Goal: Book appointment/travel/reservation

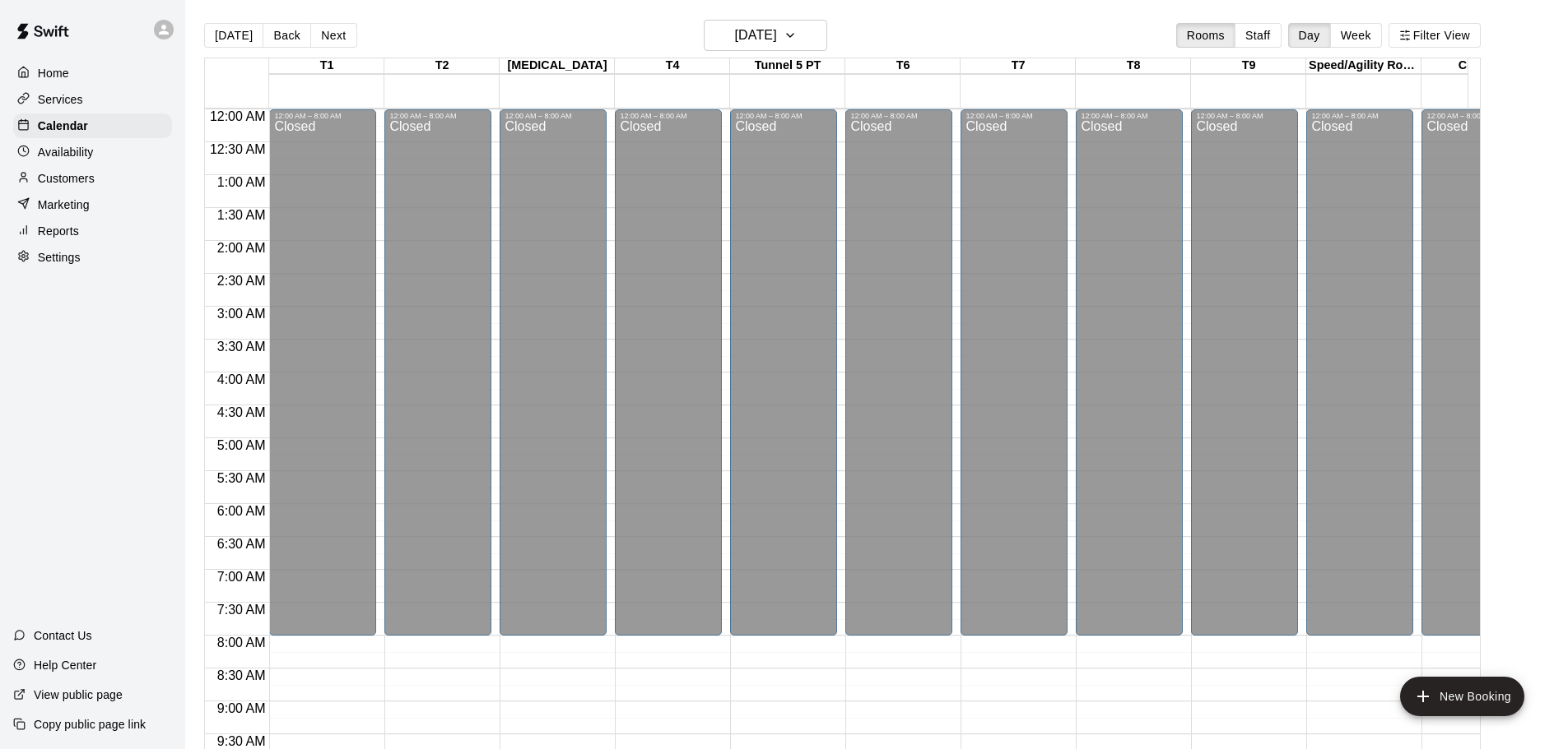
scroll to position [935, 0]
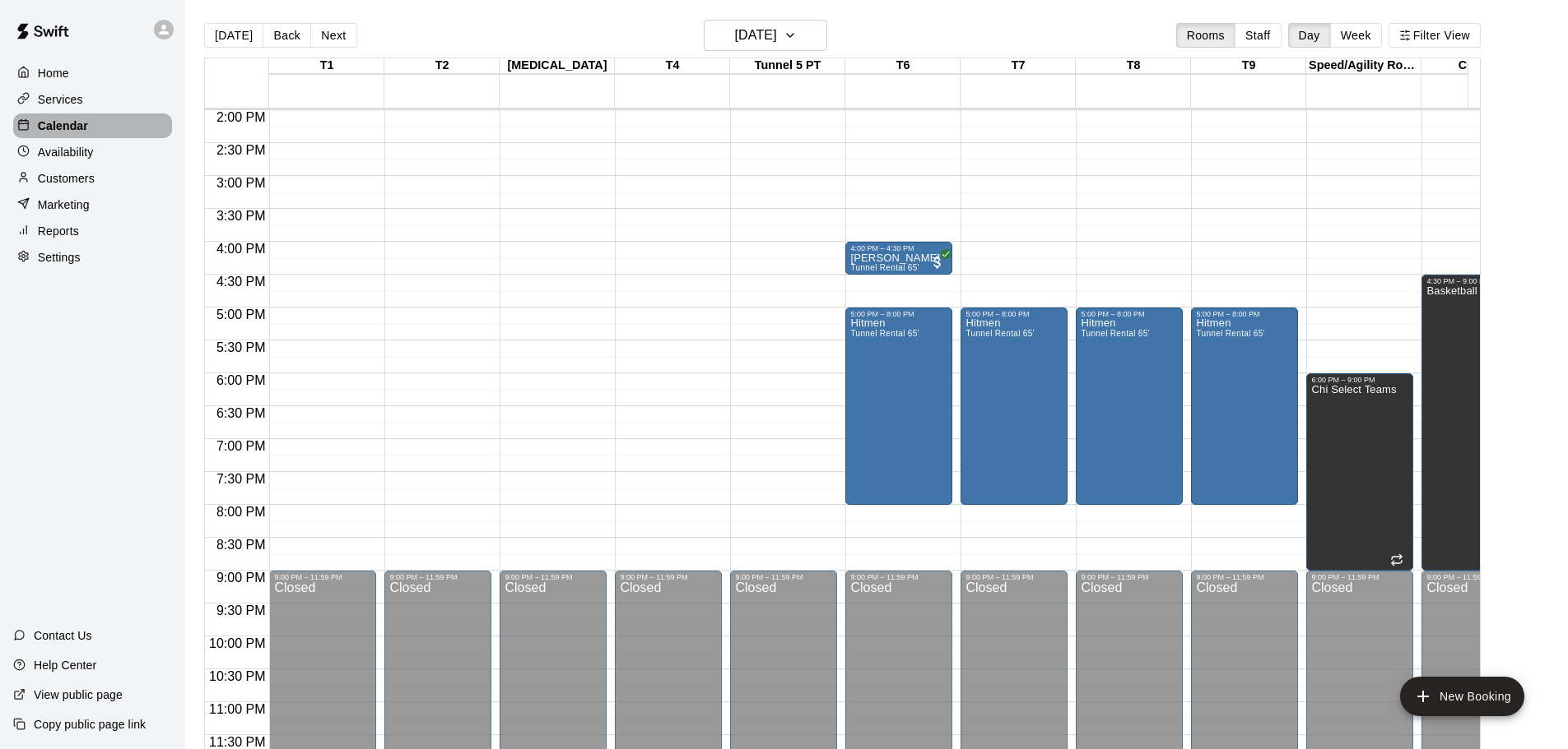
click at [82, 131] on p "Calendar" at bounding box center [63, 126] width 50 height 17
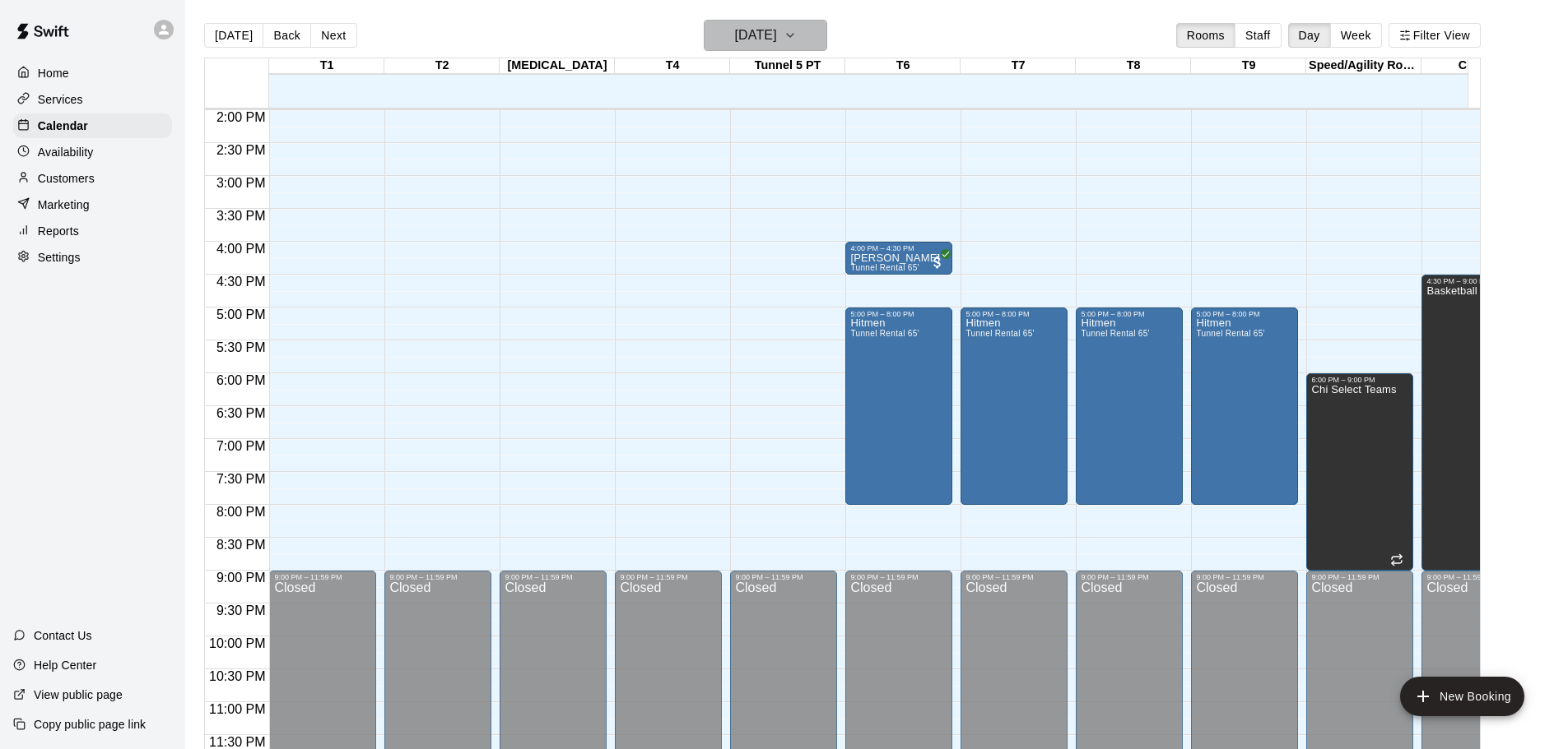
click at [797, 42] on icon "button" at bounding box center [791, 35] width 13 height 20
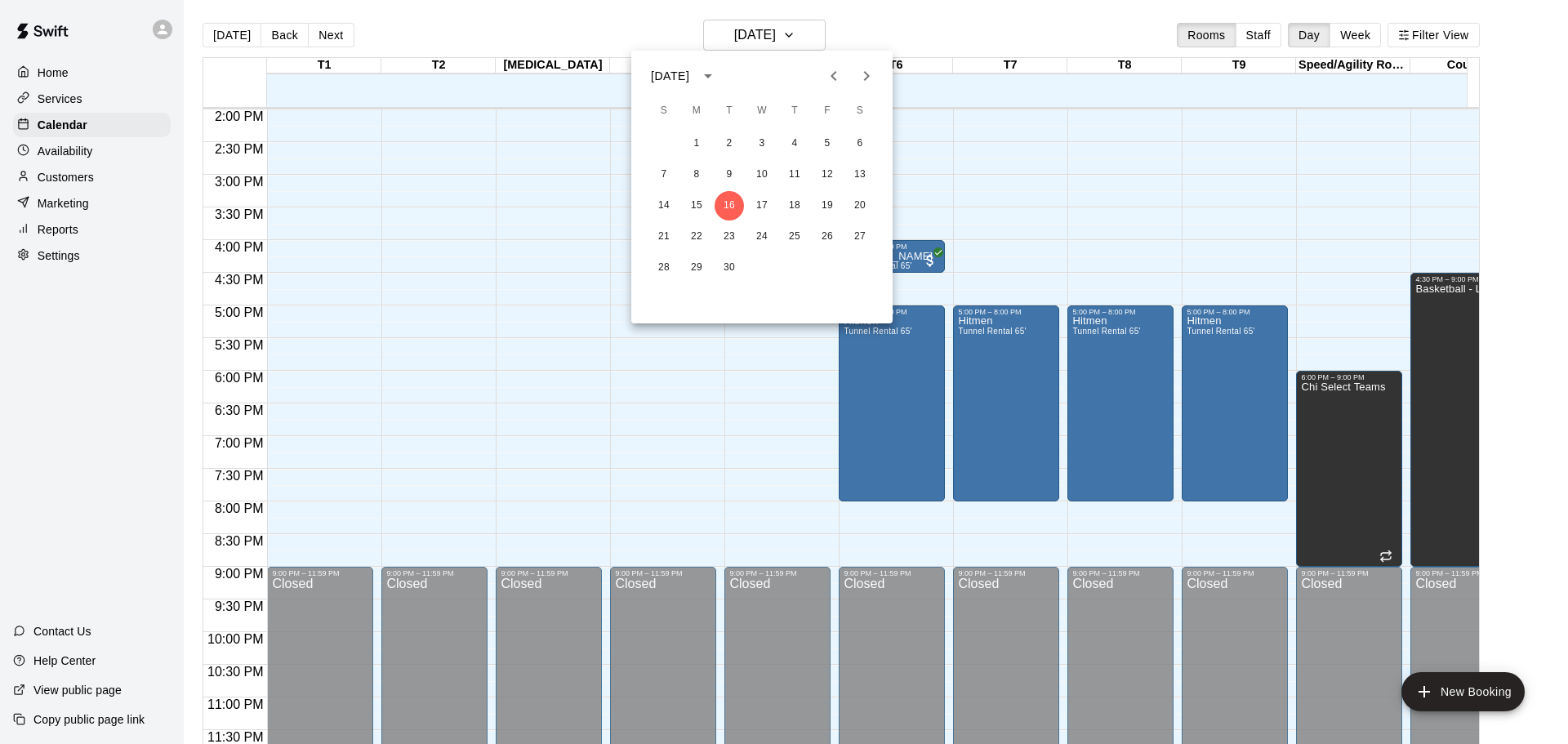
click at [874, 80] on icon "Next month" at bounding box center [866, 75] width 19 height 19
click at [826, 175] on button "7" at bounding box center [827, 175] width 30 height 30
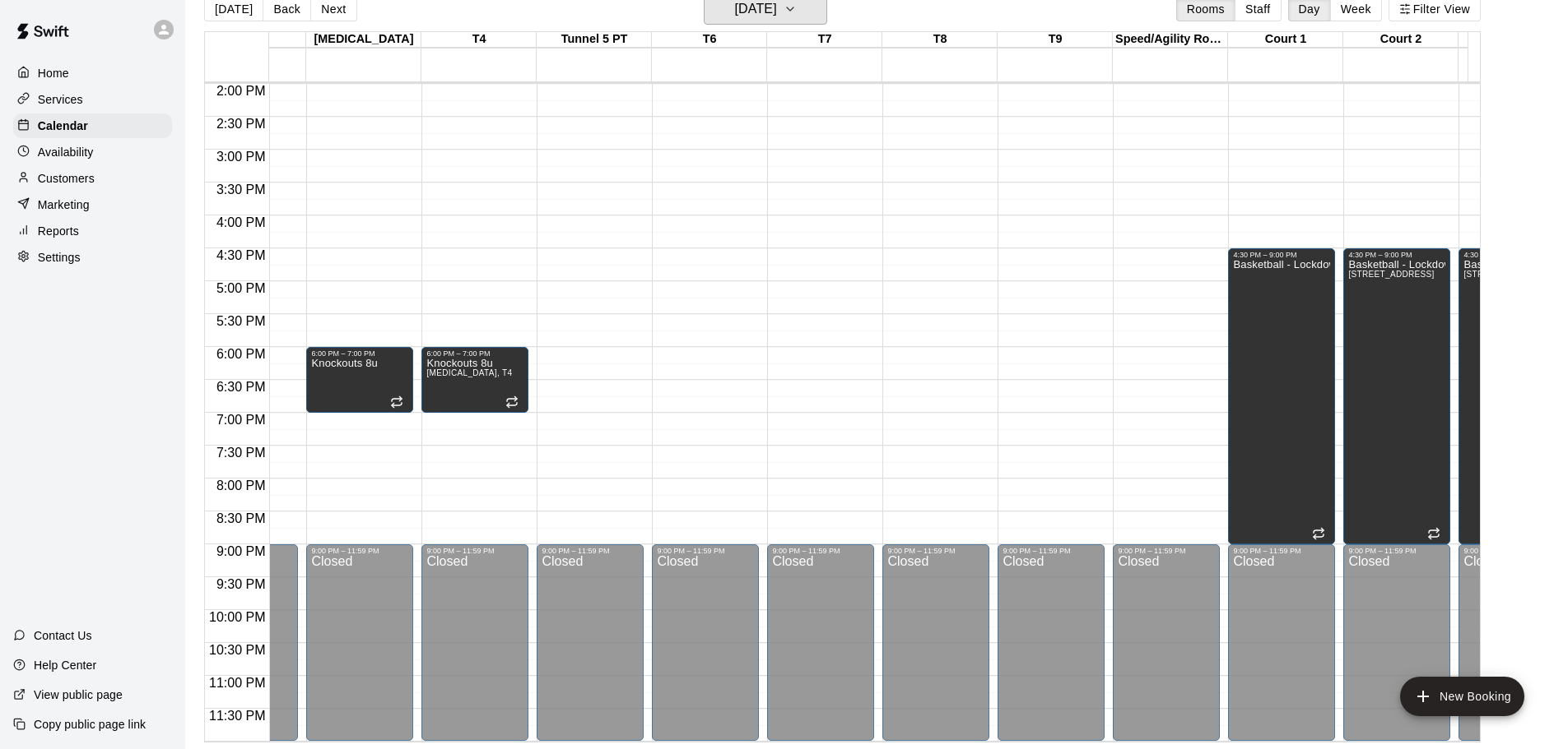
scroll to position [0, 0]
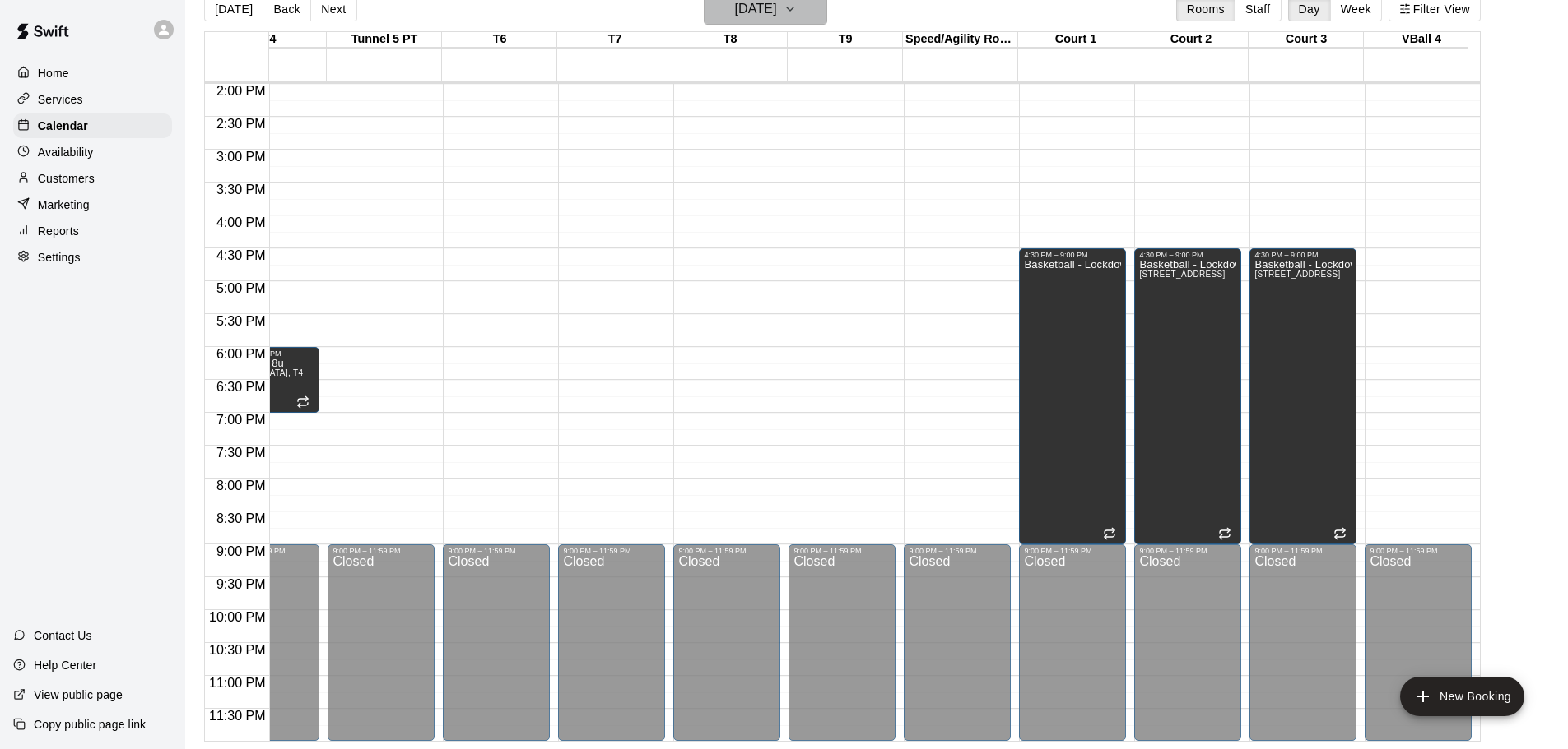
click at [797, 4] on icon "button" at bounding box center [791, 8] width 13 height 20
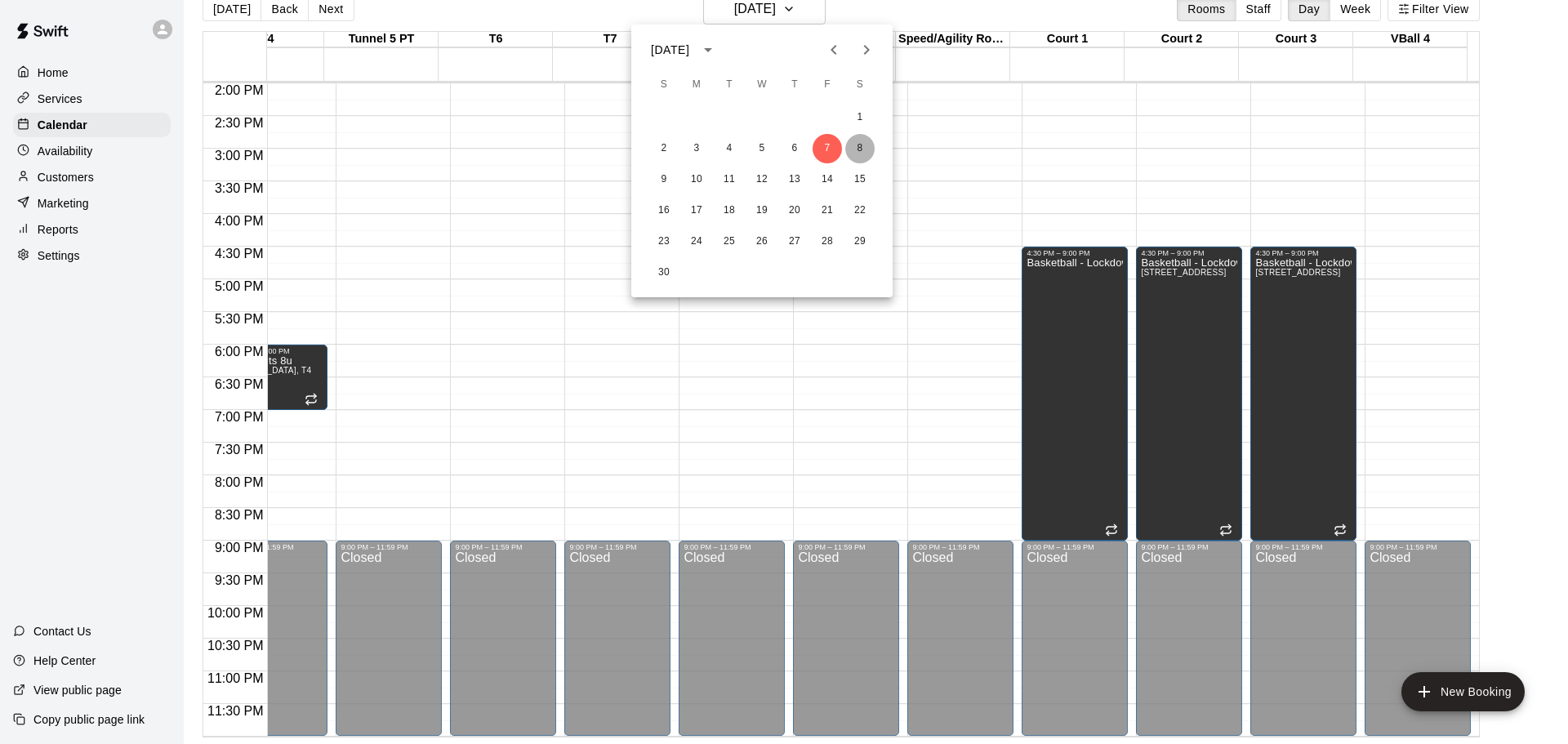
click at [859, 154] on button "8" at bounding box center [860, 149] width 30 height 30
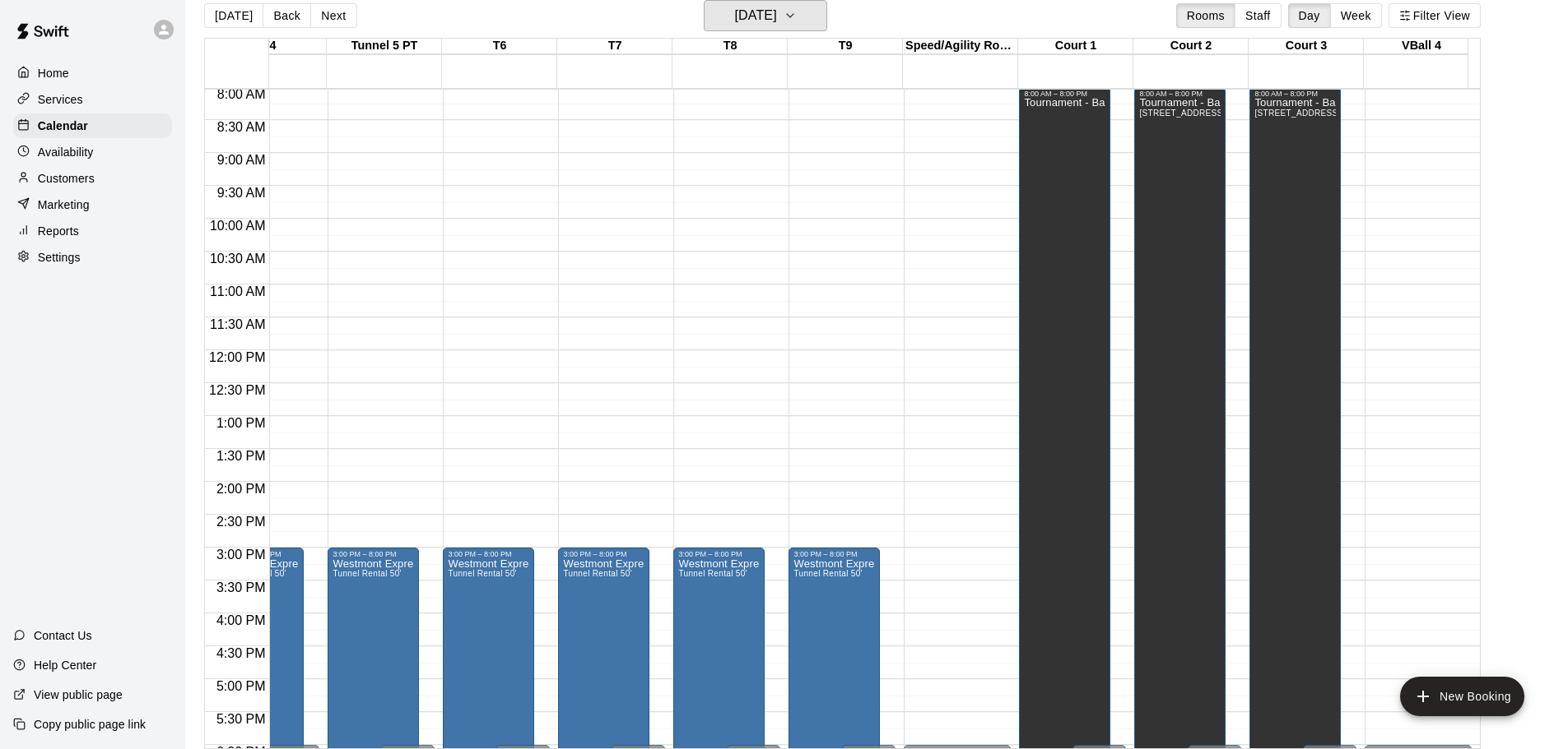
scroll to position [523, 403]
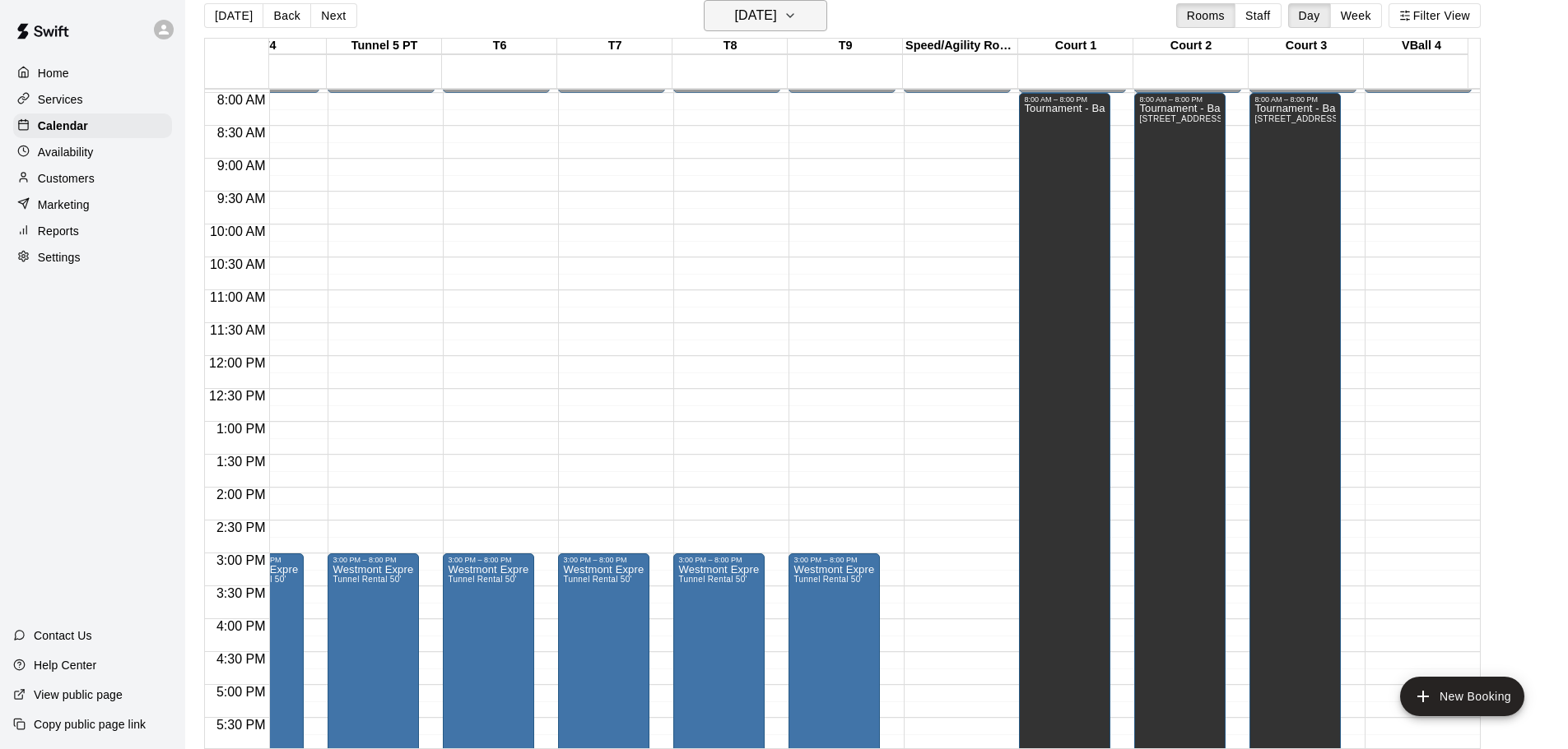
click at [797, 14] on icon "button" at bounding box center [791, 15] width 13 height 20
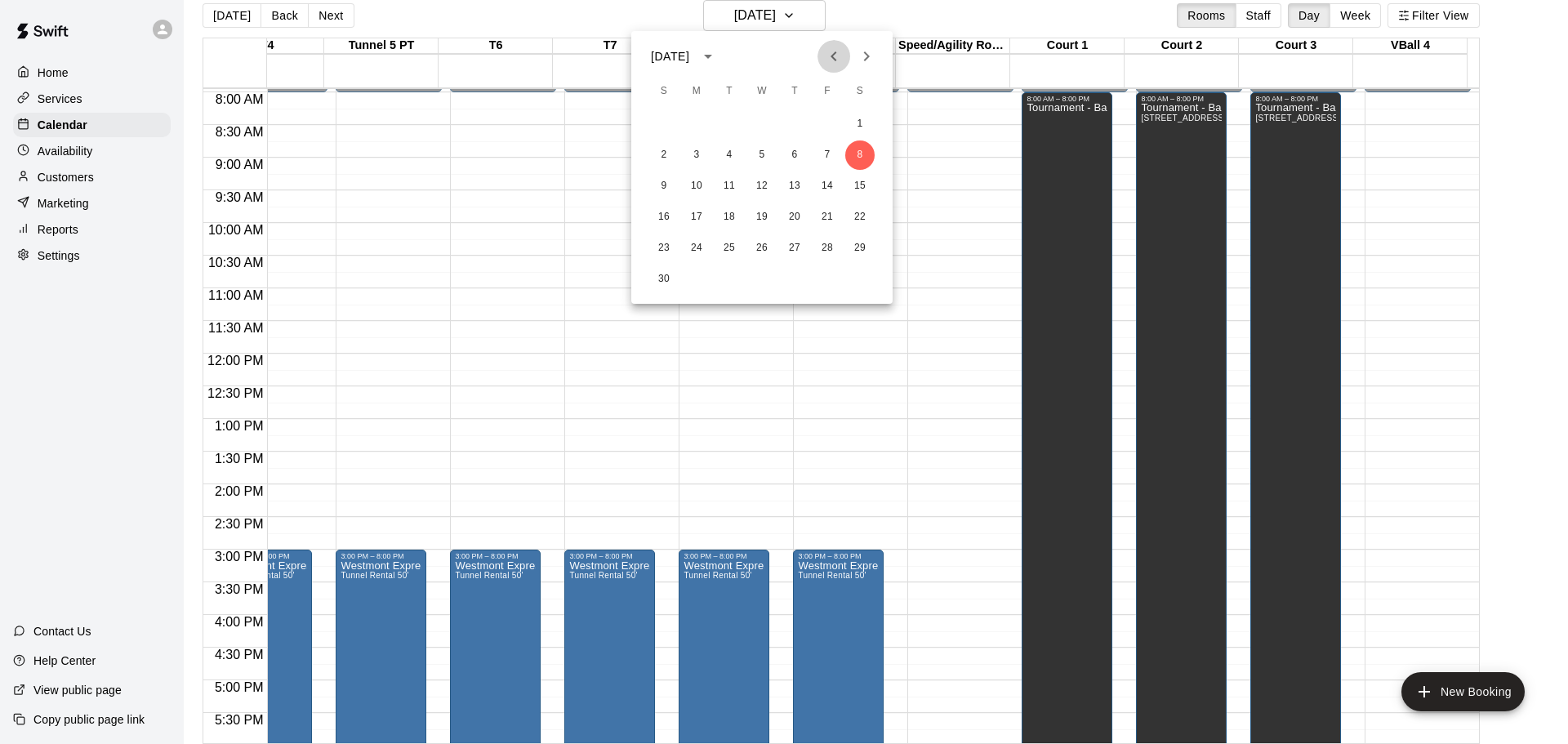
click at [826, 62] on icon "Previous month" at bounding box center [834, 56] width 19 height 19
click at [702, 156] on button "6" at bounding box center [696, 156] width 30 height 30
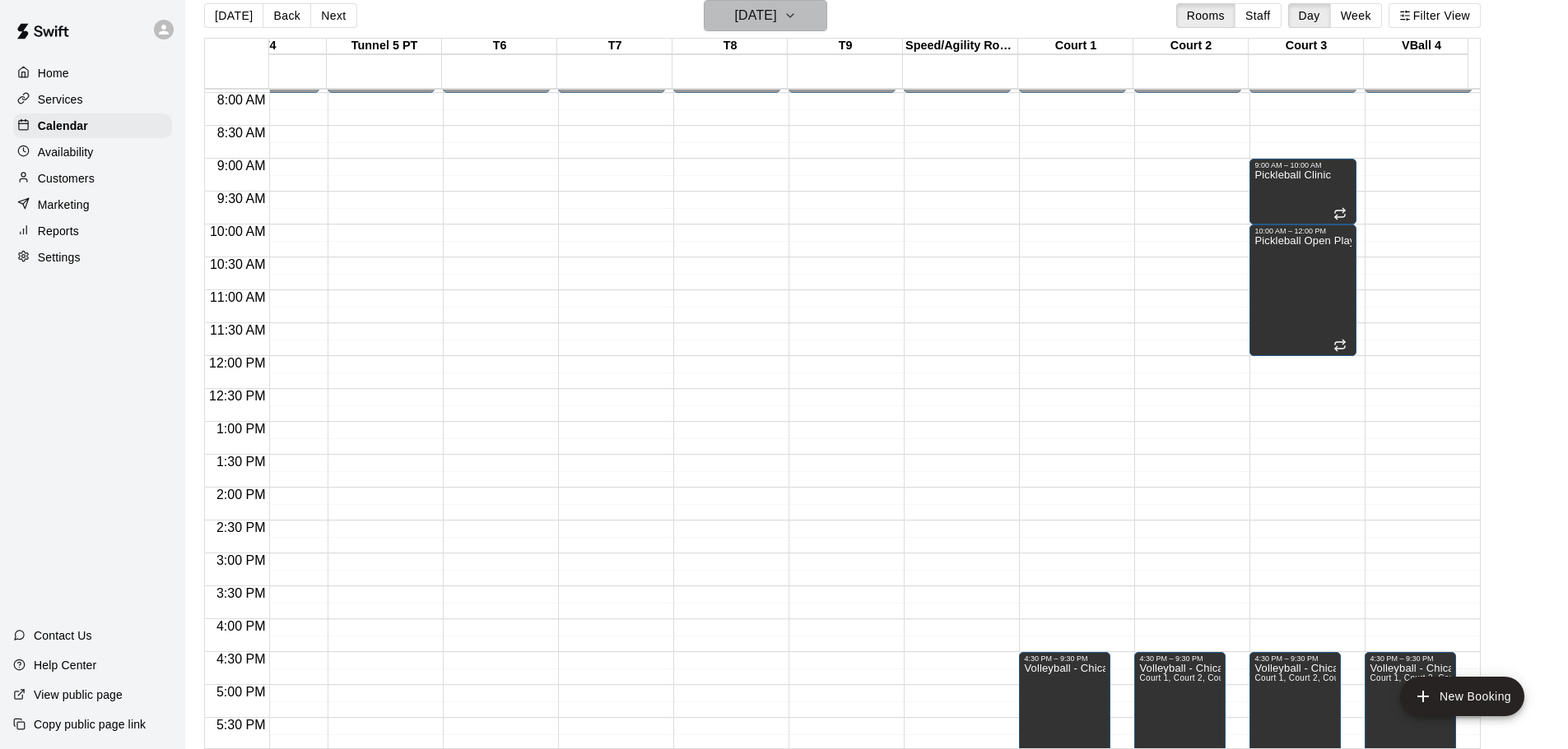
click at [797, 15] on icon "button" at bounding box center [791, 15] width 13 height 20
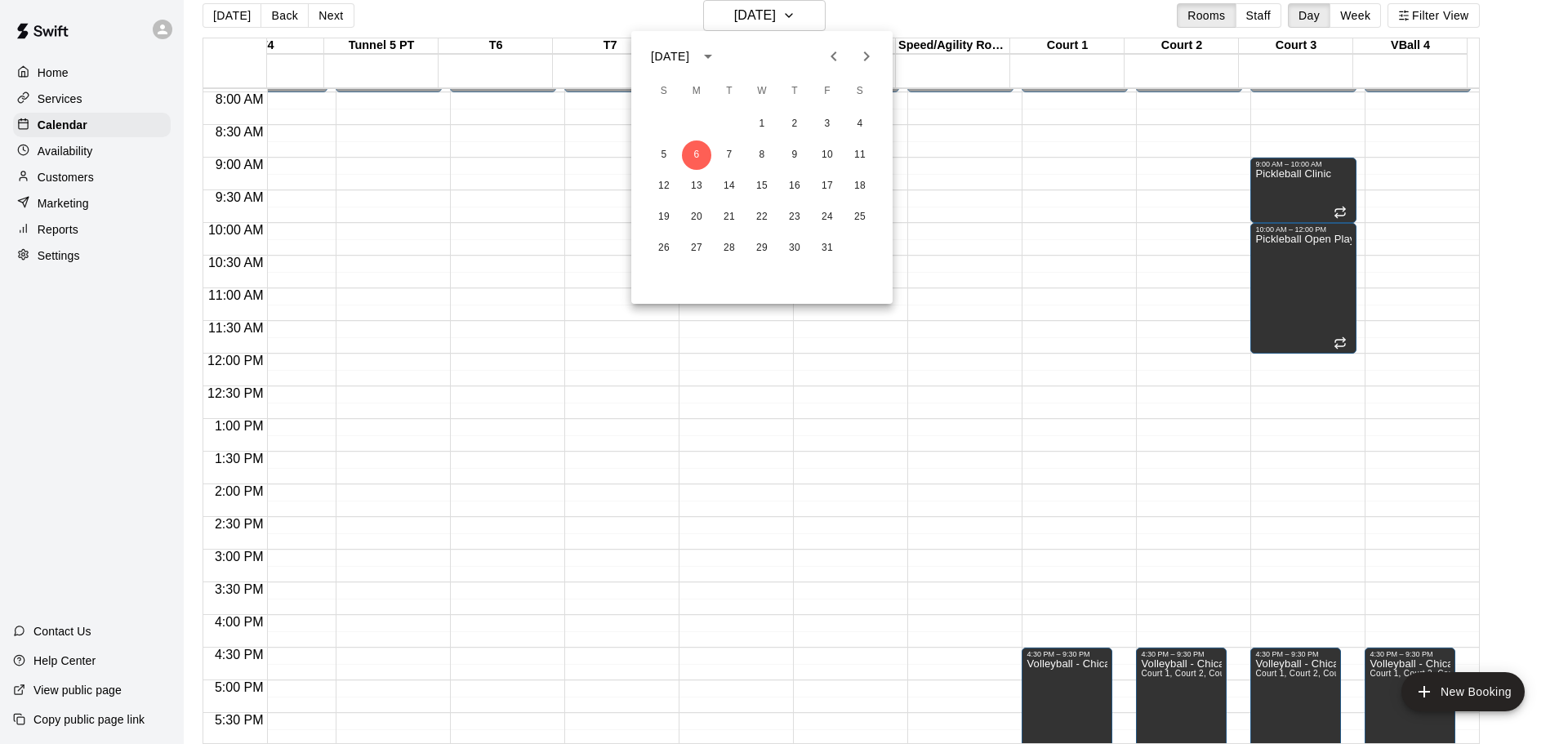
click at [117, 70] on div at bounding box center [784, 372] width 1568 height 744
